Goal: Navigation & Orientation: Find specific page/section

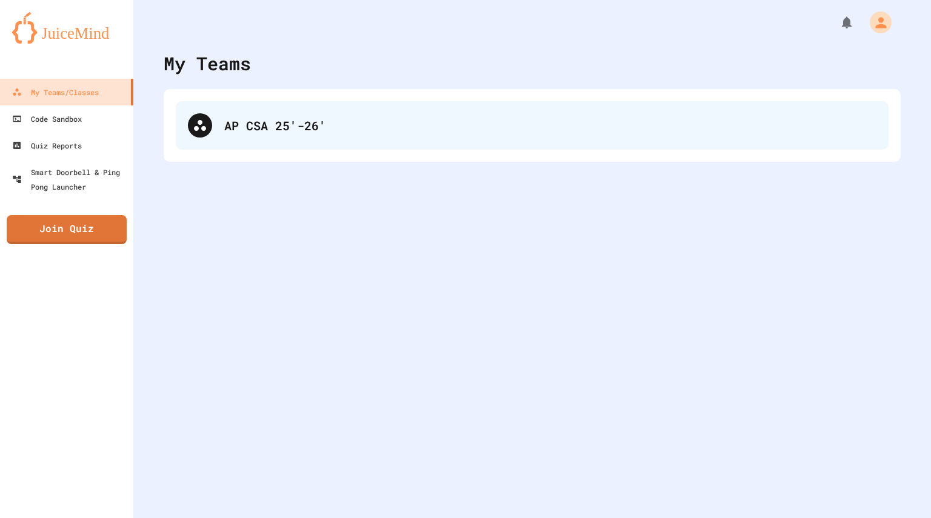
click at [276, 128] on div "AP CSA 25'-26'" at bounding box center [550, 125] width 652 height 18
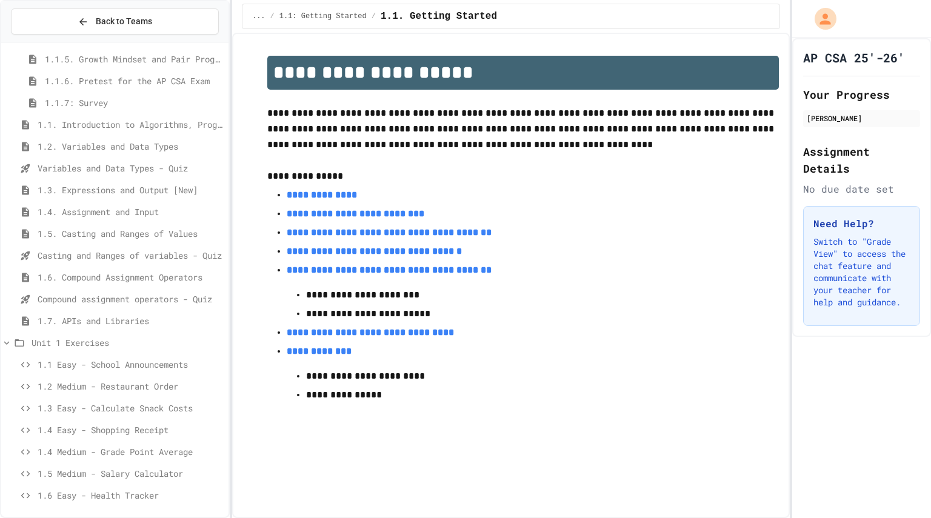
scroll to position [178, 0]
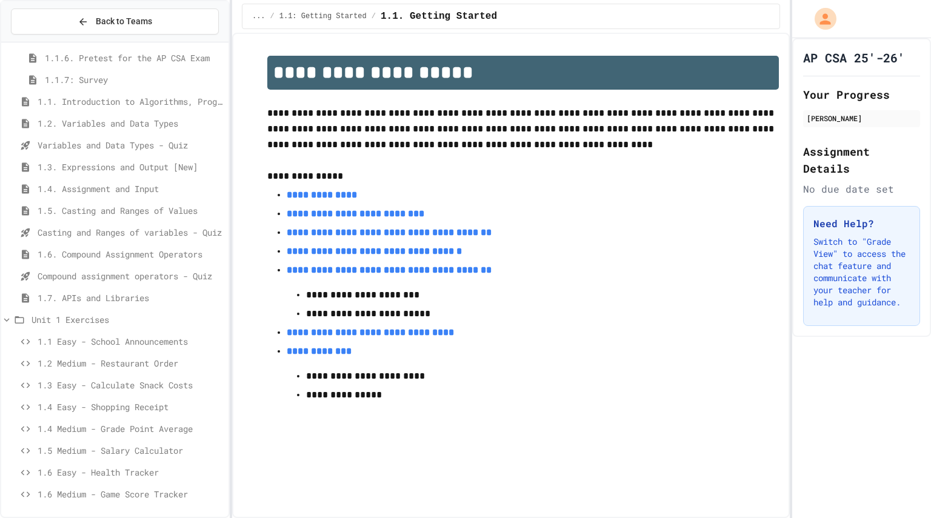
click at [133, 300] on span "1.7. APIs and Libraries" at bounding box center [131, 298] width 186 height 13
